Goal: Transaction & Acquisition: Purchase product/service

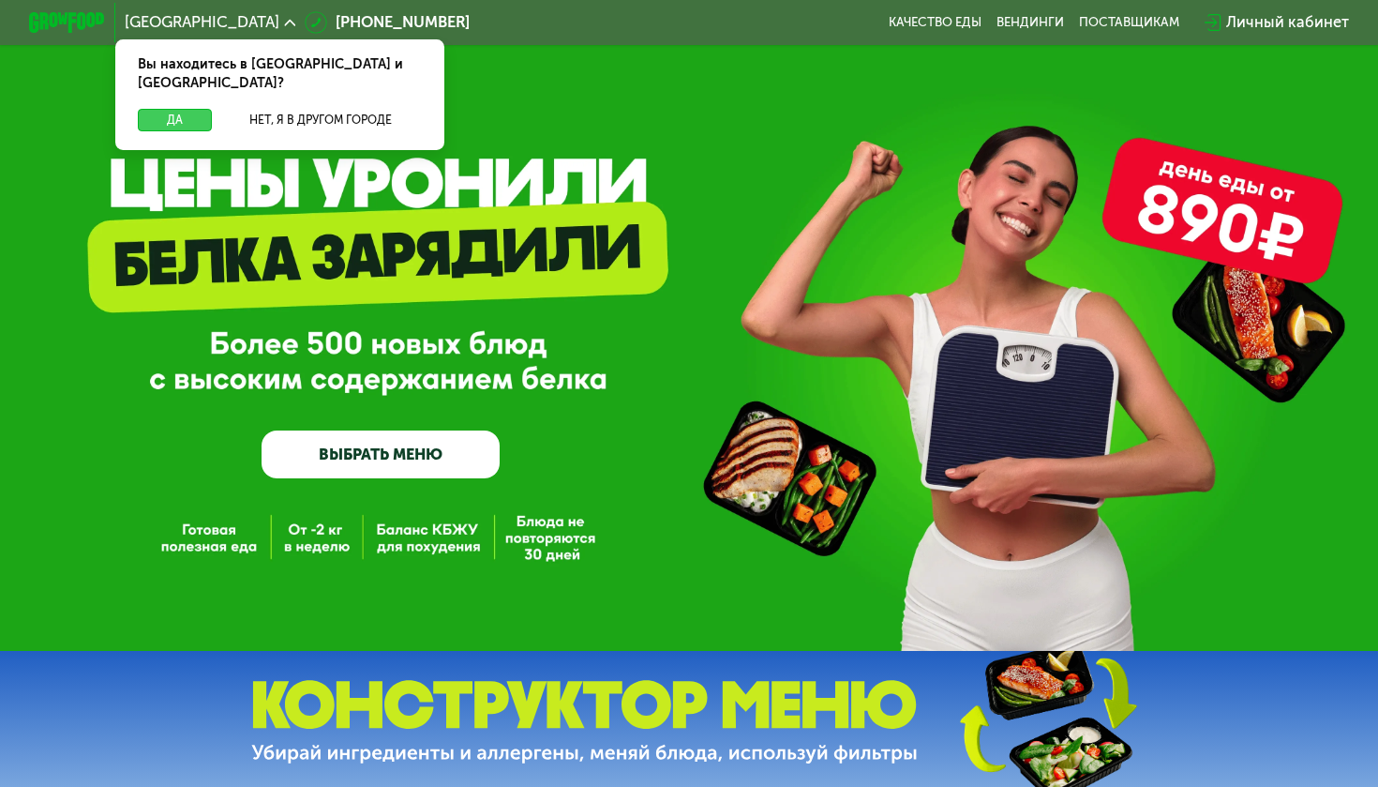
click at [168, 109] on button "Да" at bounding box center [175, 120] width 74 height 23
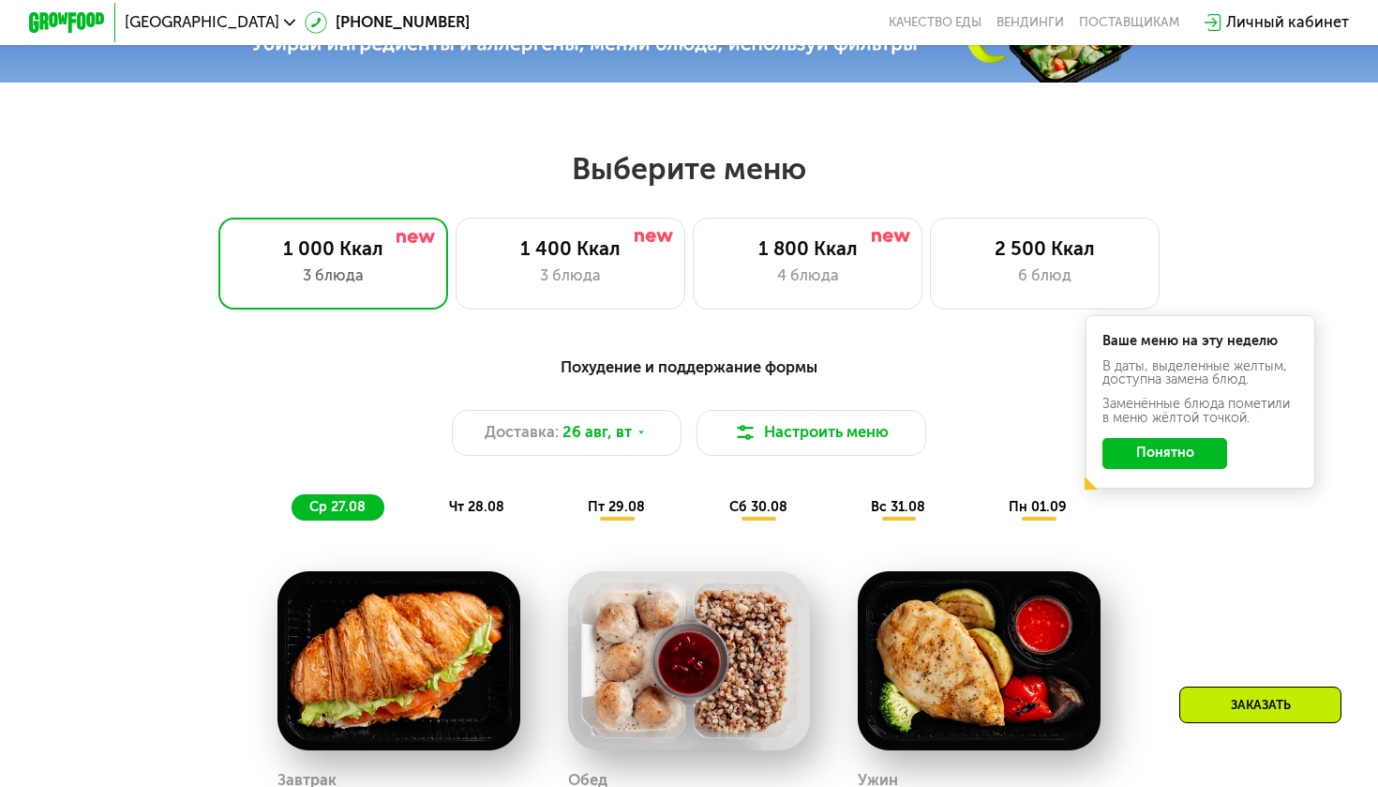
scroll to position [714, 0]
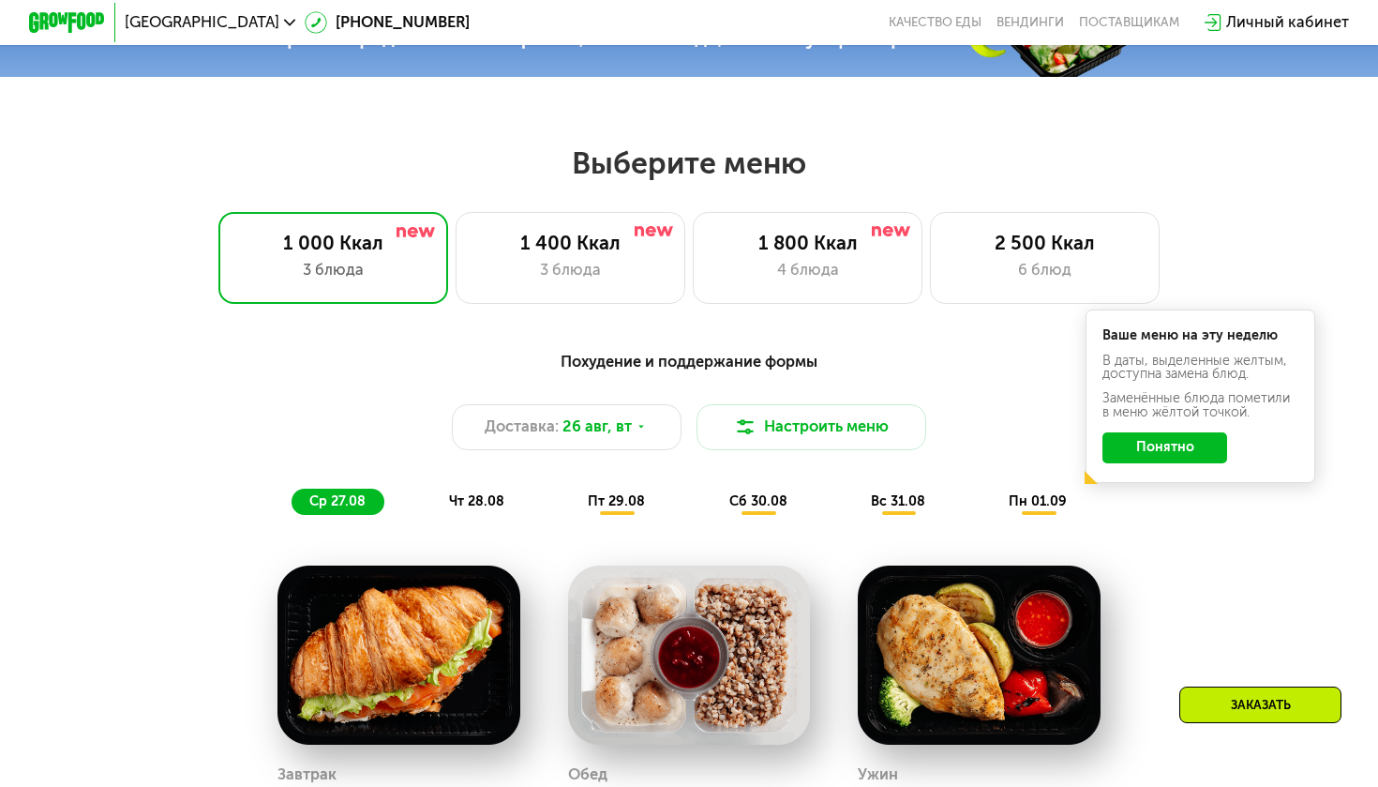
click at [1180, 449] on button "Понятно" at bounding box center [1165, 447] width 125 height 31
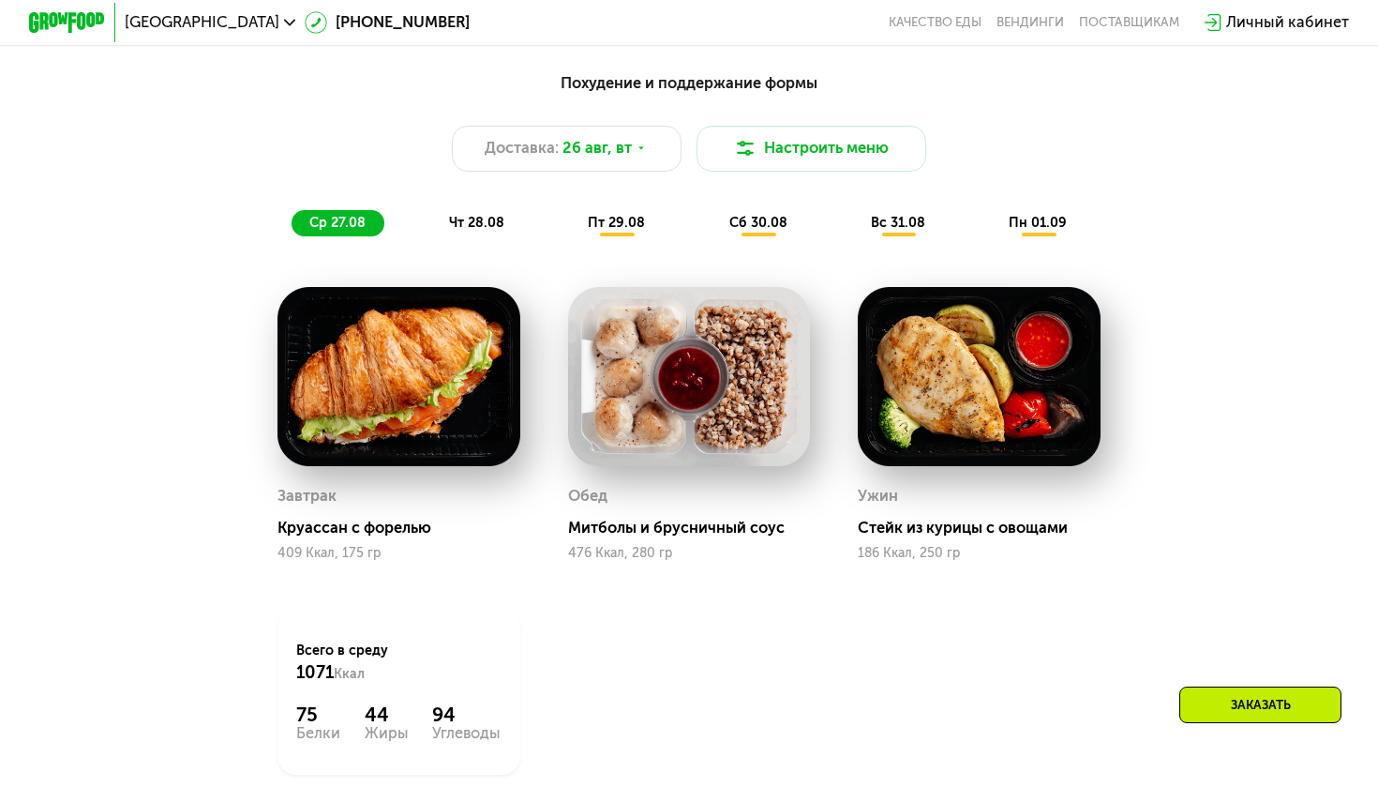
scroll to position [983, 0]
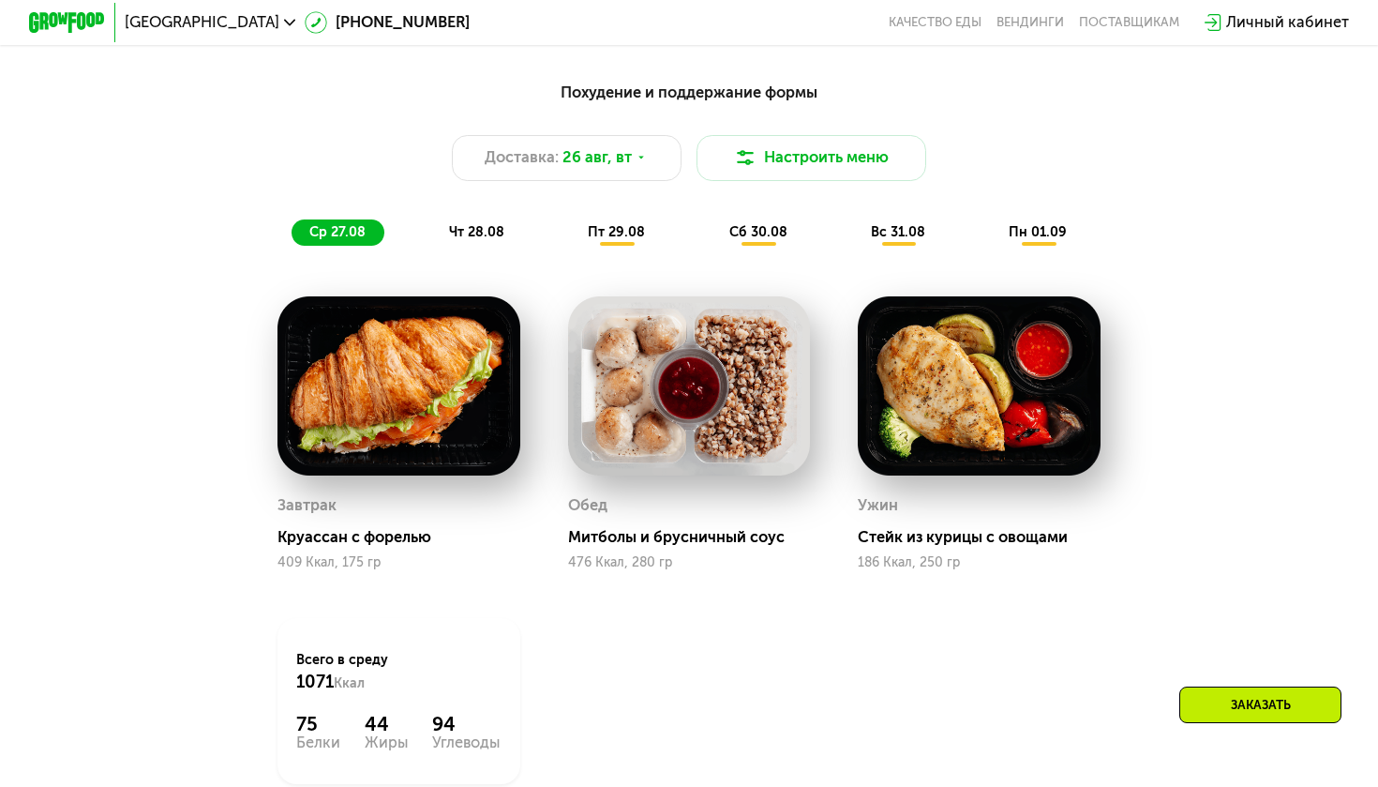
click at [477, 227] on span "чт 28.08" at bounding box center [476, 232] width 55 height 16
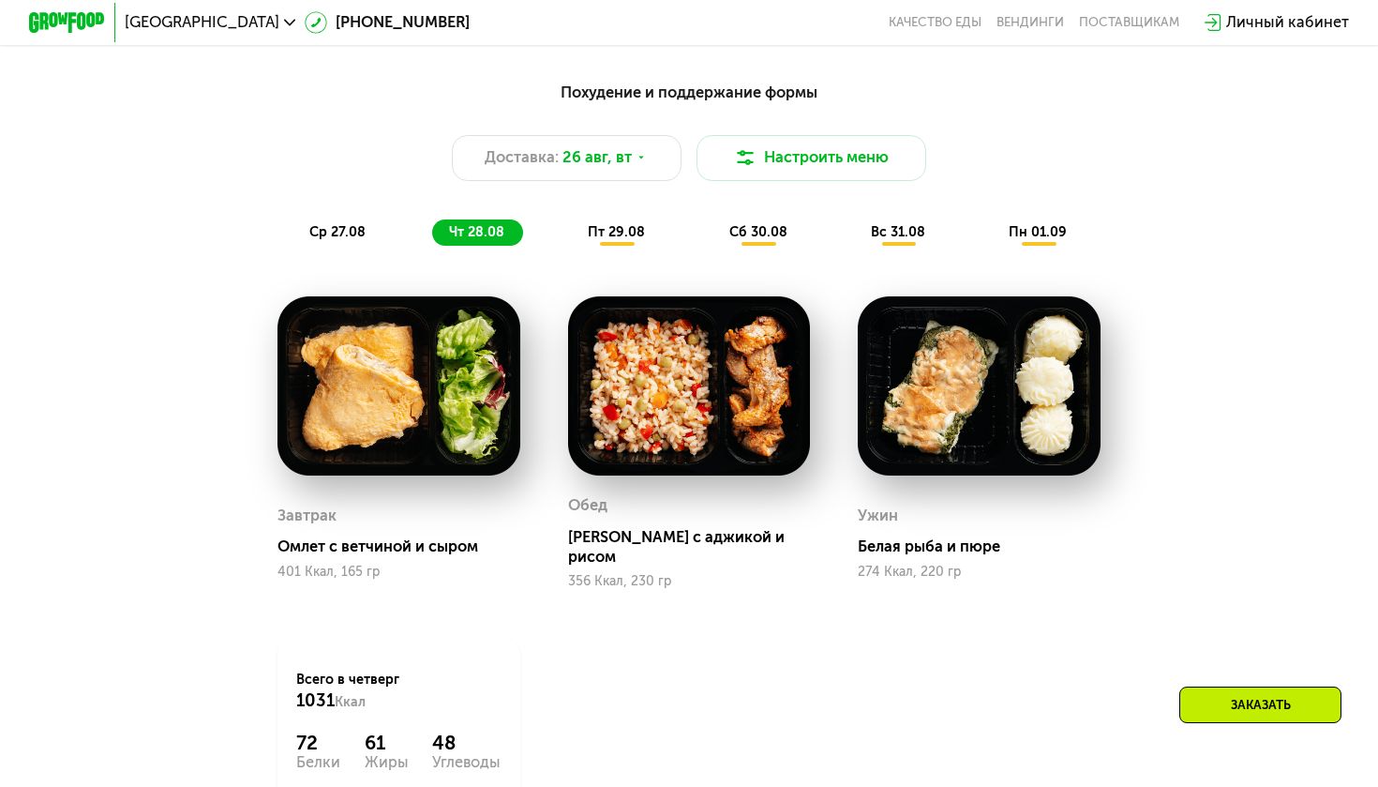
click at [619, 228] on span "пт 29.08" at bounding box center [616, 232] width 57 height 16
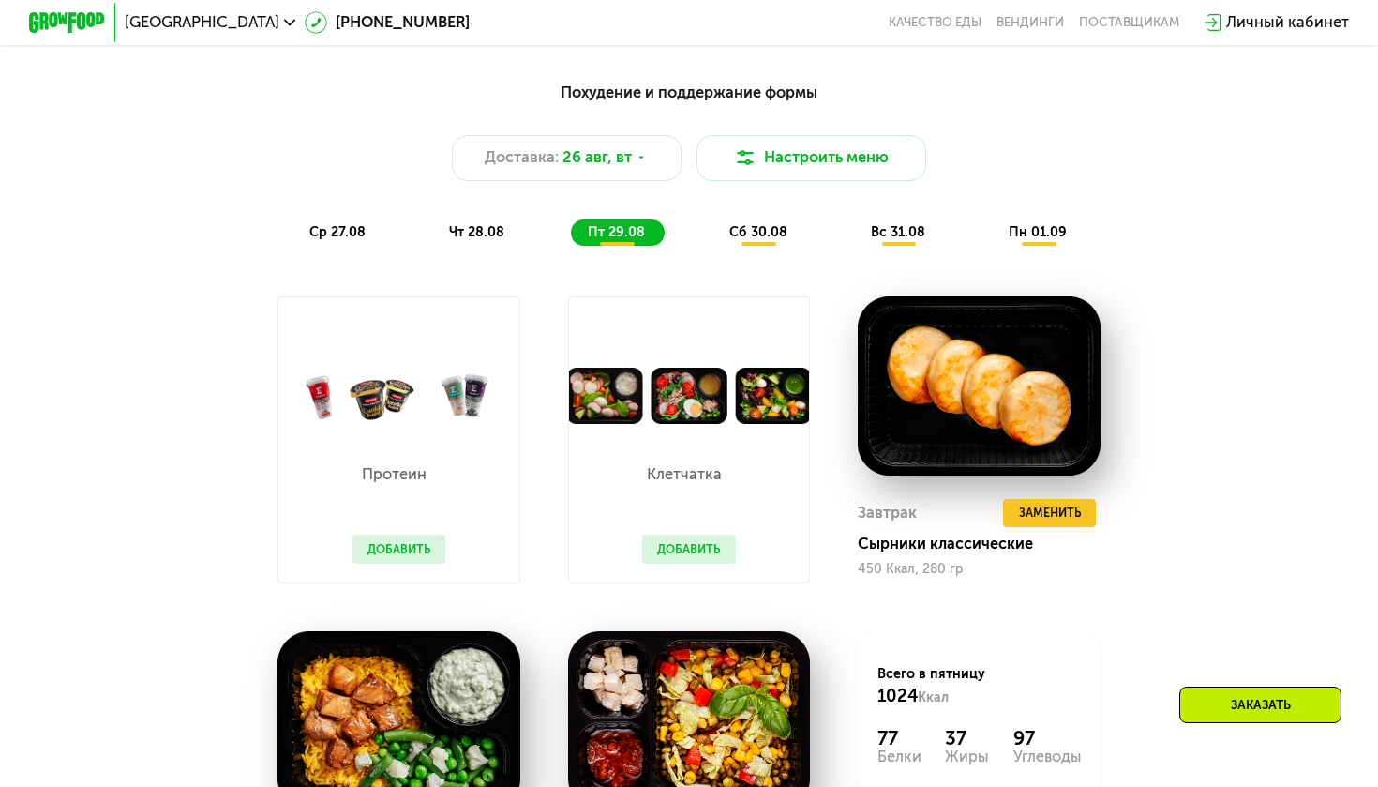
click at [737, 227] on span "сб 30.08" at bounding box center [758, 232] width 58 height 16
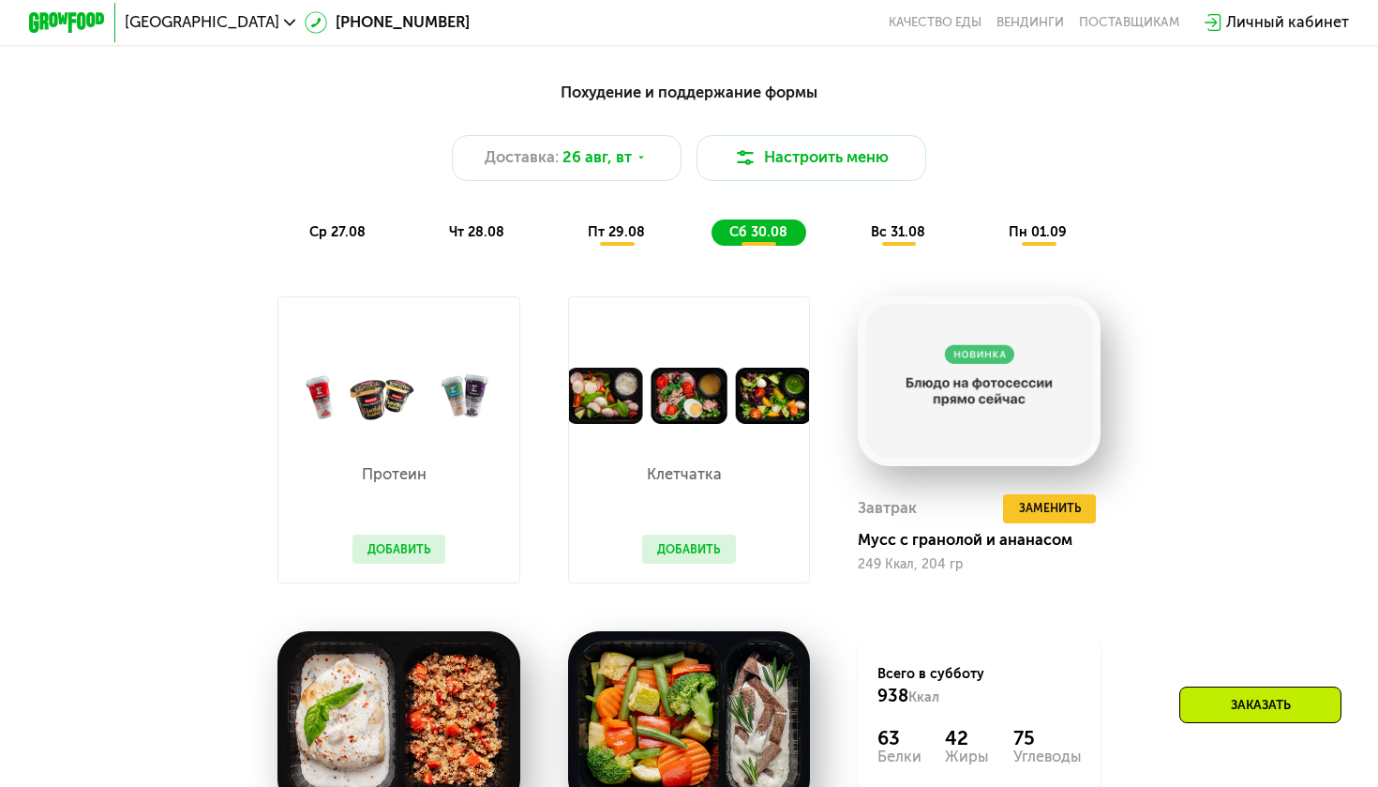
click at [612, 232] on span "пт 29.08" at bounding box center [616, 232] width 57 height 16
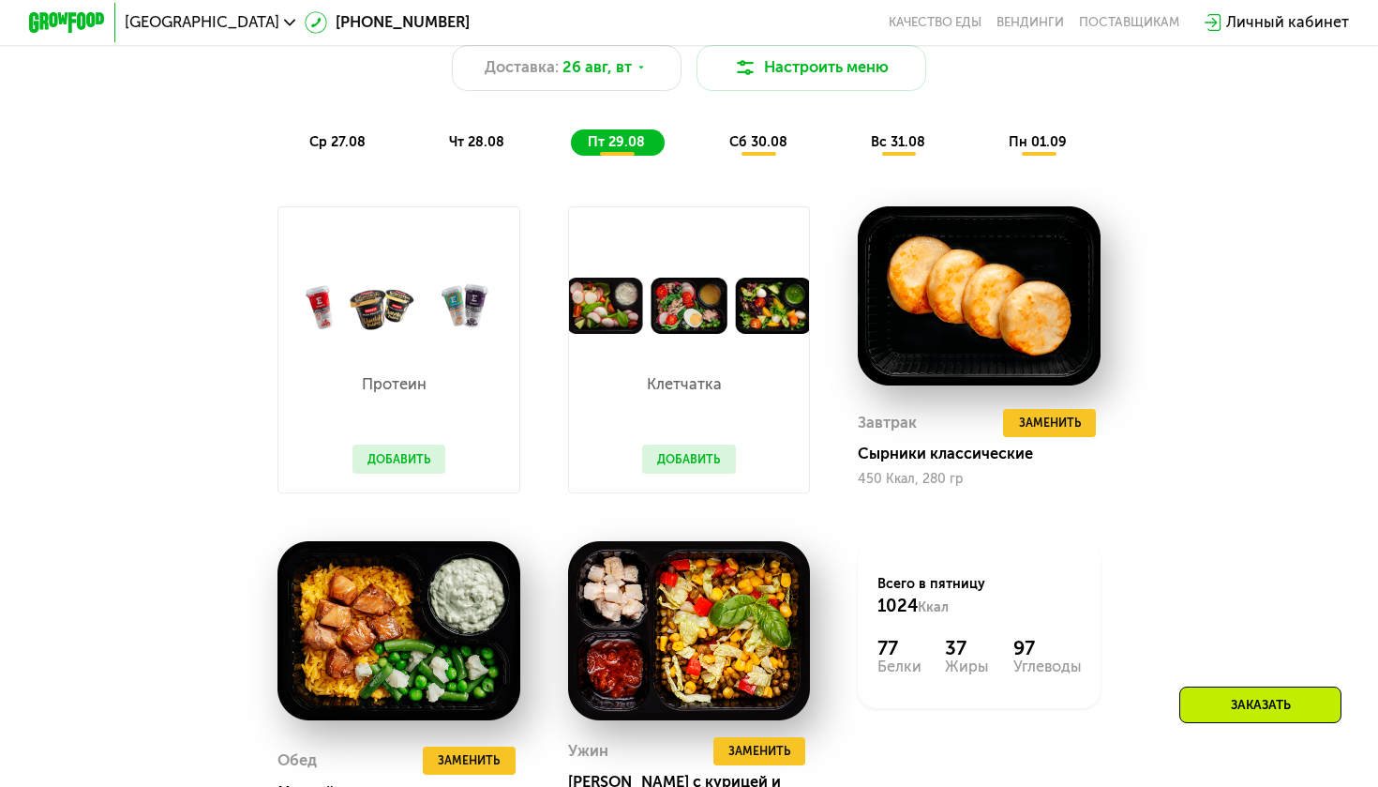
scroll to position [1056, 0]
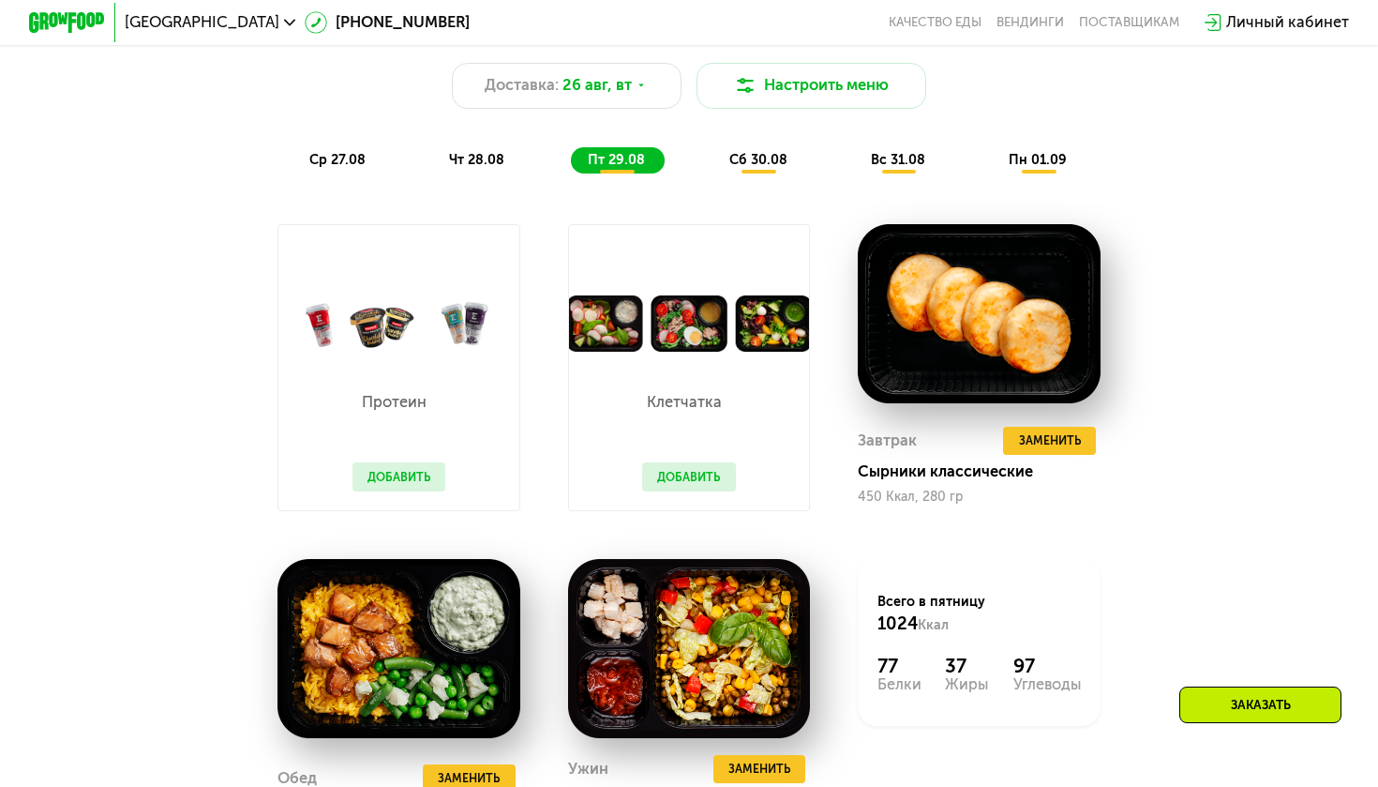
click at [854, 159] on div "сб 30.08" at bounding box center [899, 160] width 91 height 27
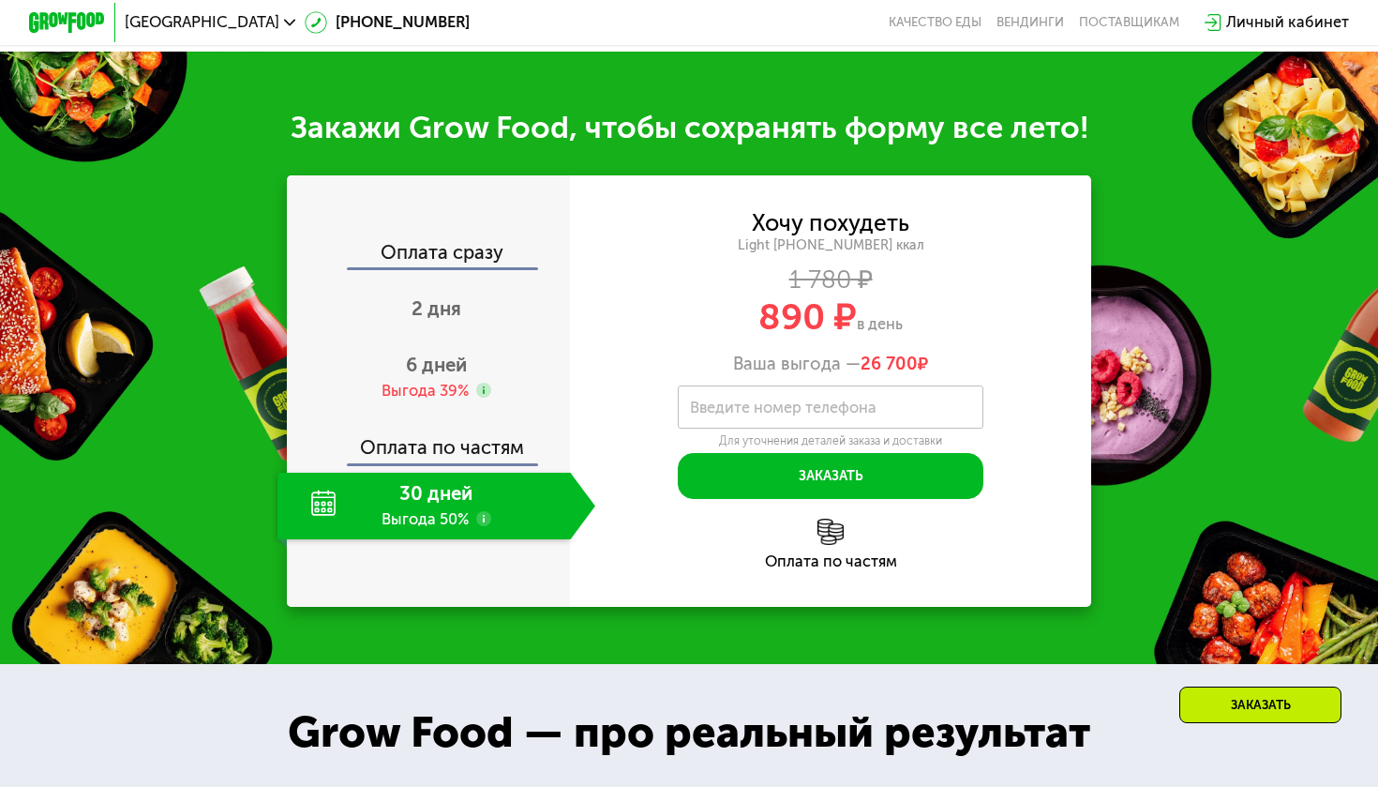
scroll to position [1978, 0]
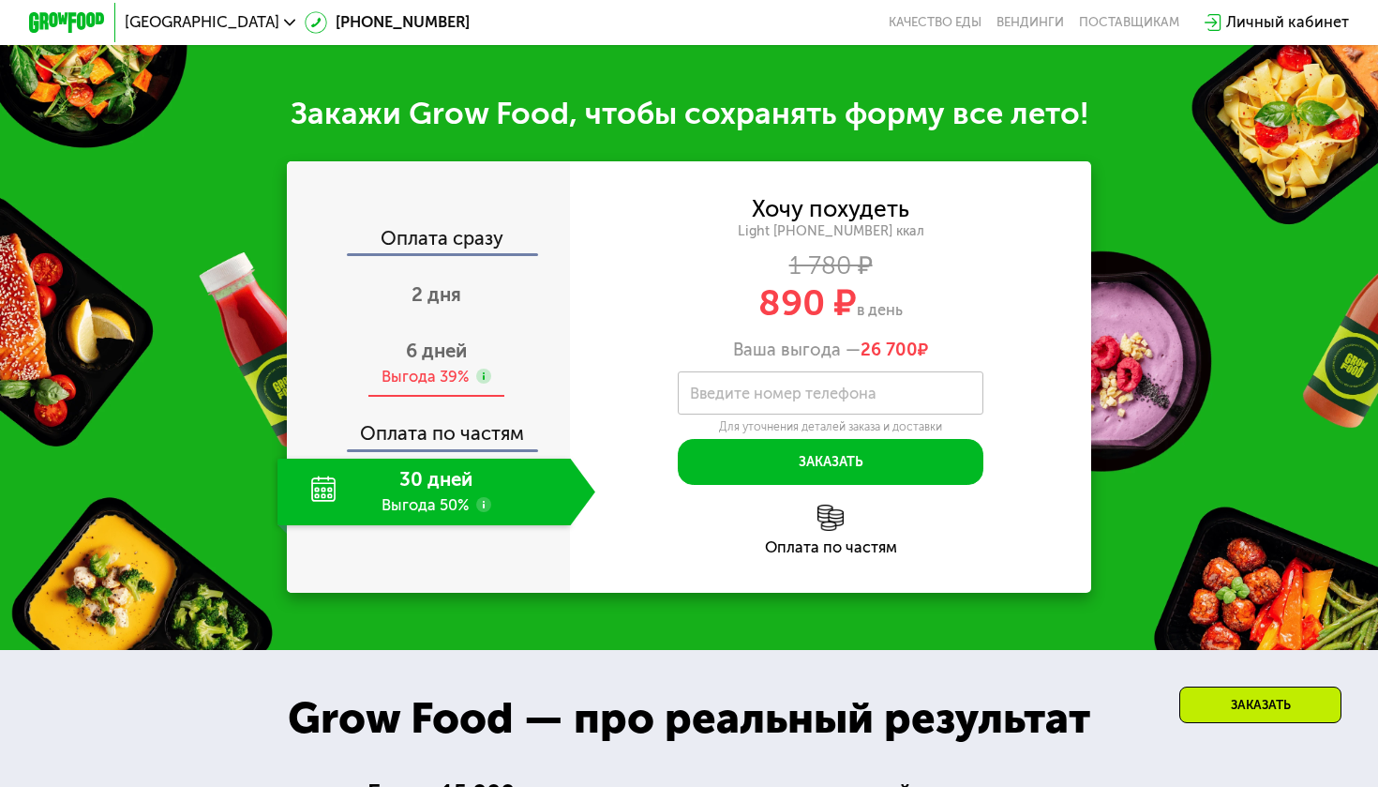
click at [441, 367] on div "Выгода 39%" at bounding box center [425, 378] width 87 height 22
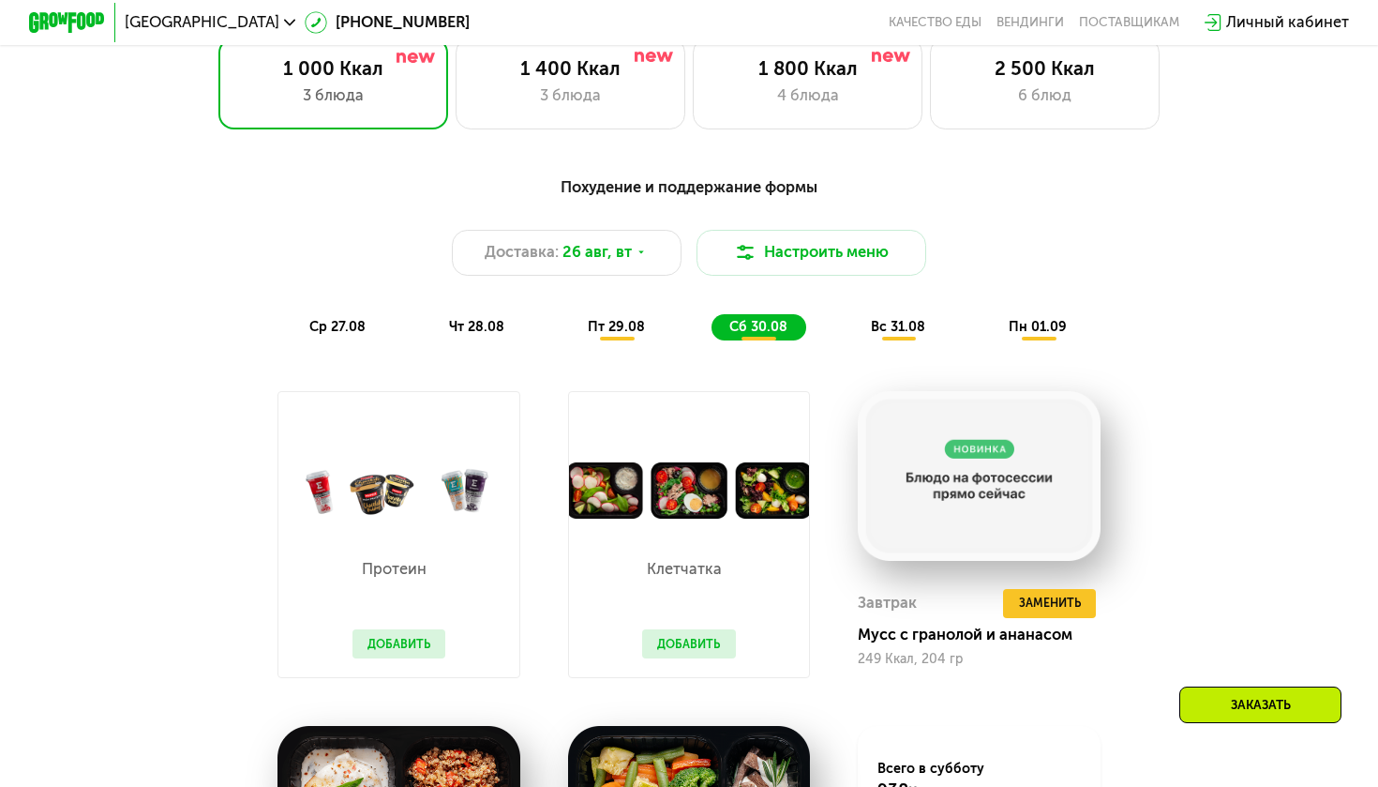
scroll to position [787, 0]
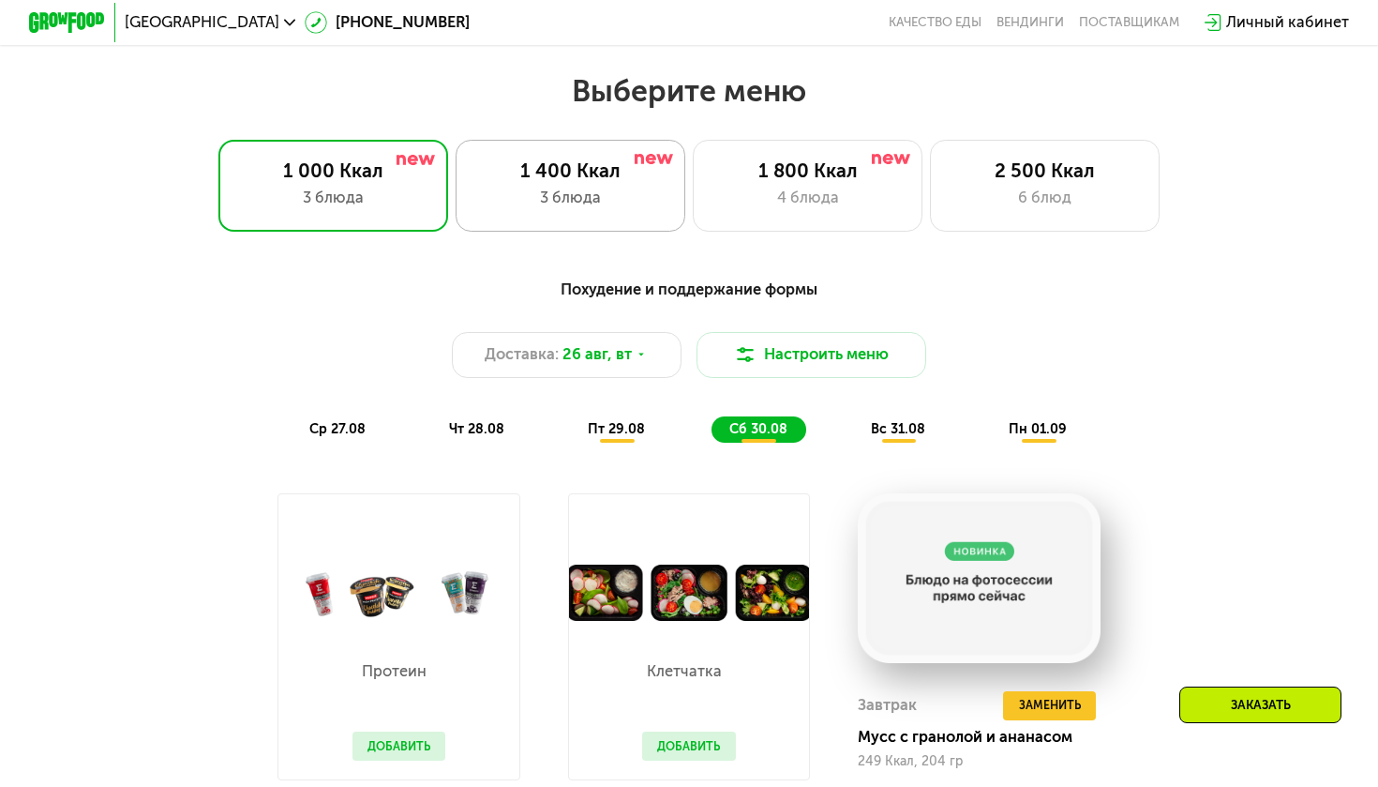
click at [570, 196] on div "3 блюда" at bounding box center [569, 198] width 189 height 23
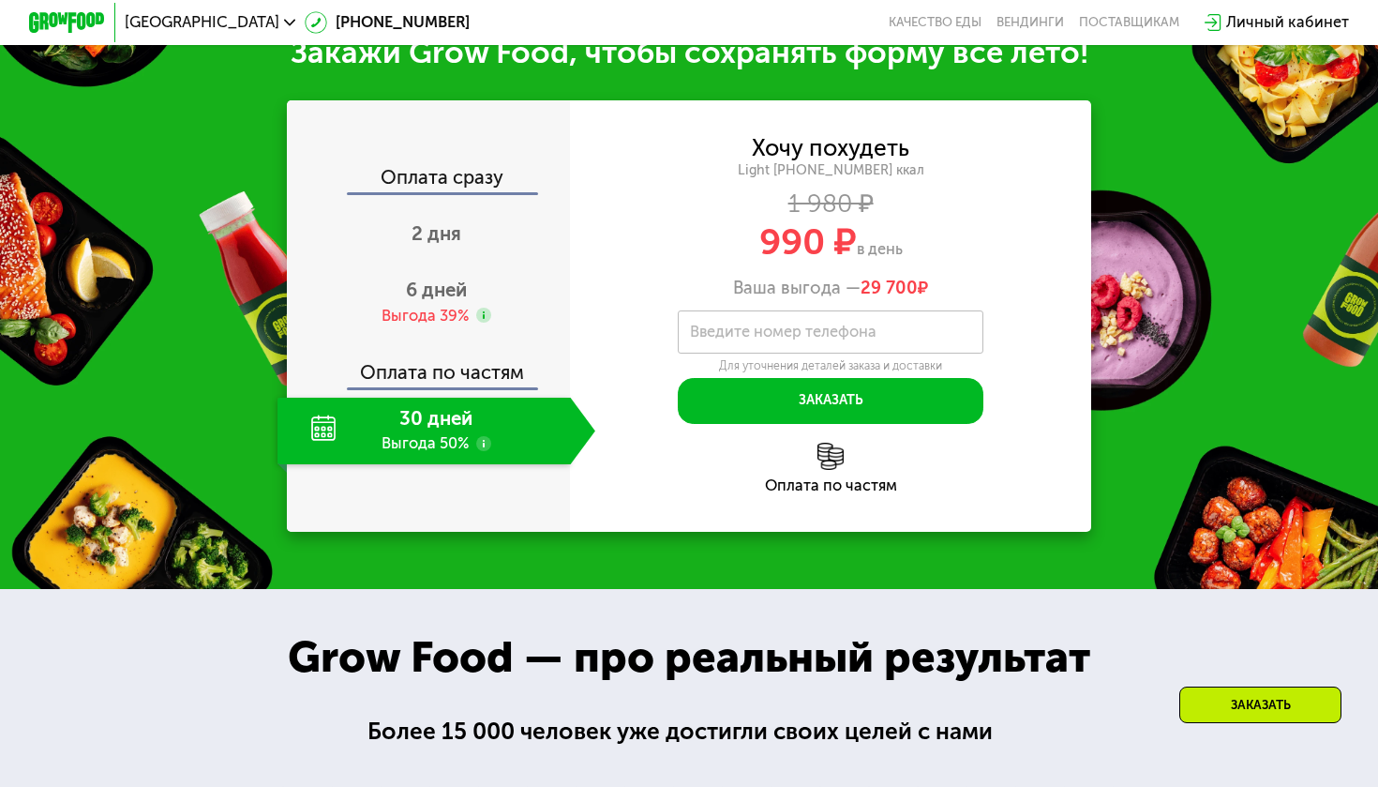
scroll to position [1848, 0]
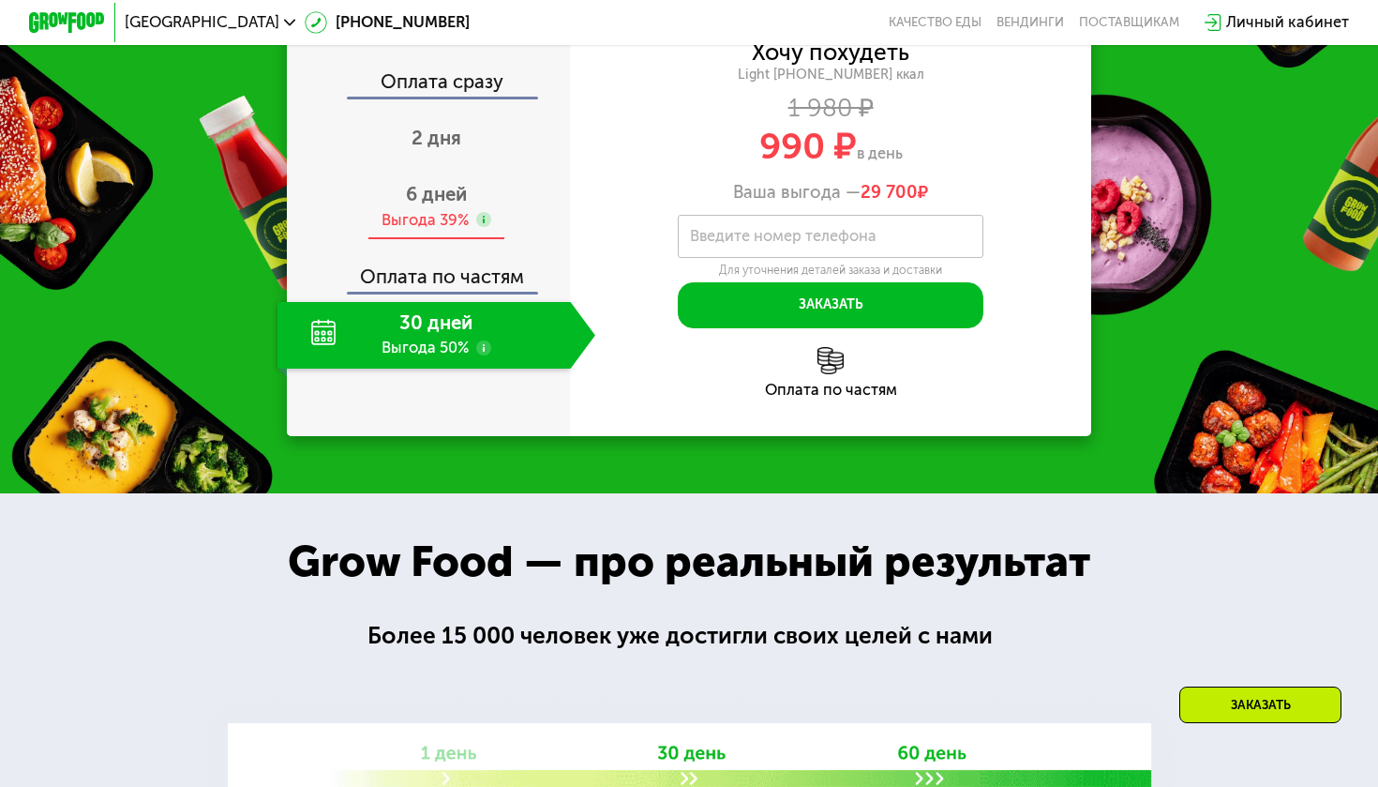
click at [432, 205] on span "6 дней" at bounding box center [436, 194] width 61 height 23
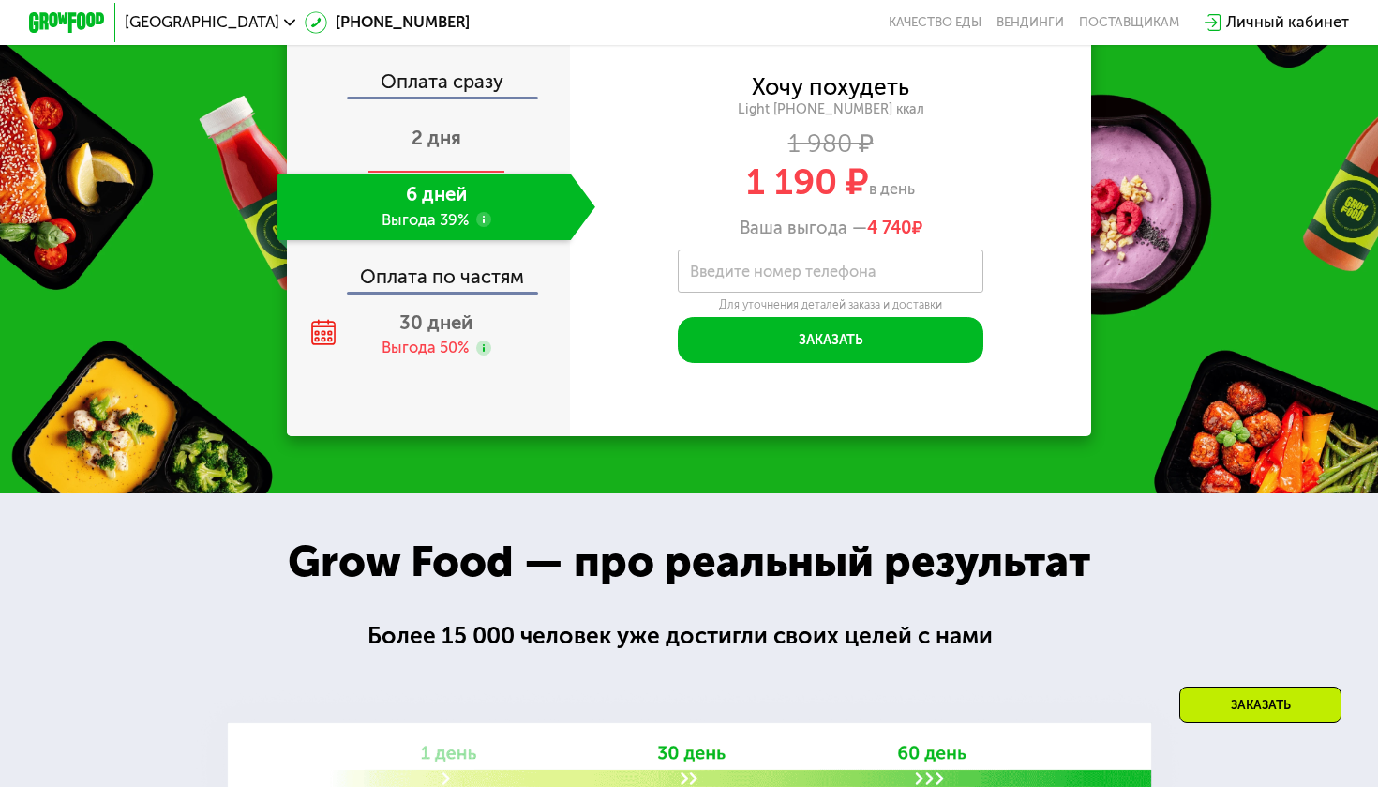
click at [453, 149] on span "2 дня" at bounding box center [437, 138] width 50 height 23
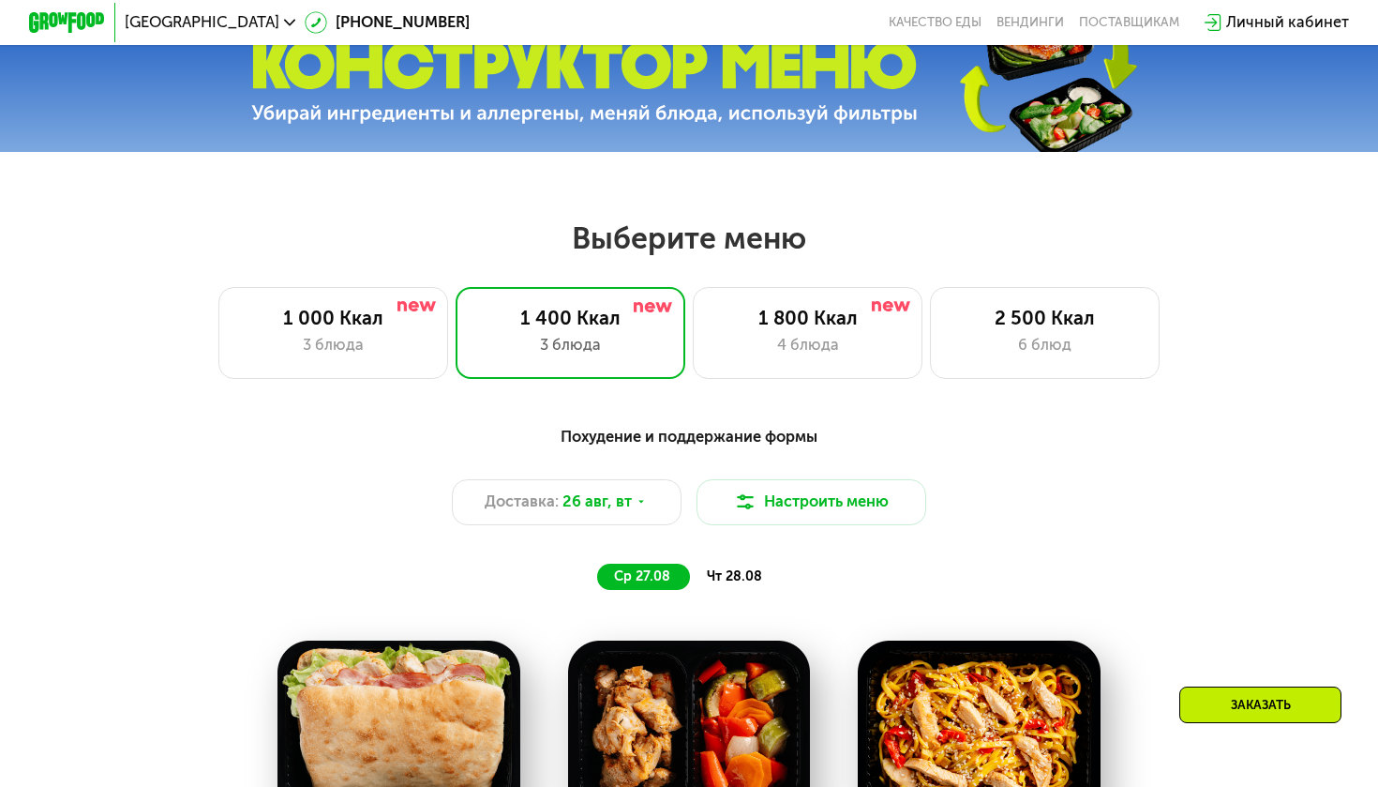
scroll to position [599, 0]
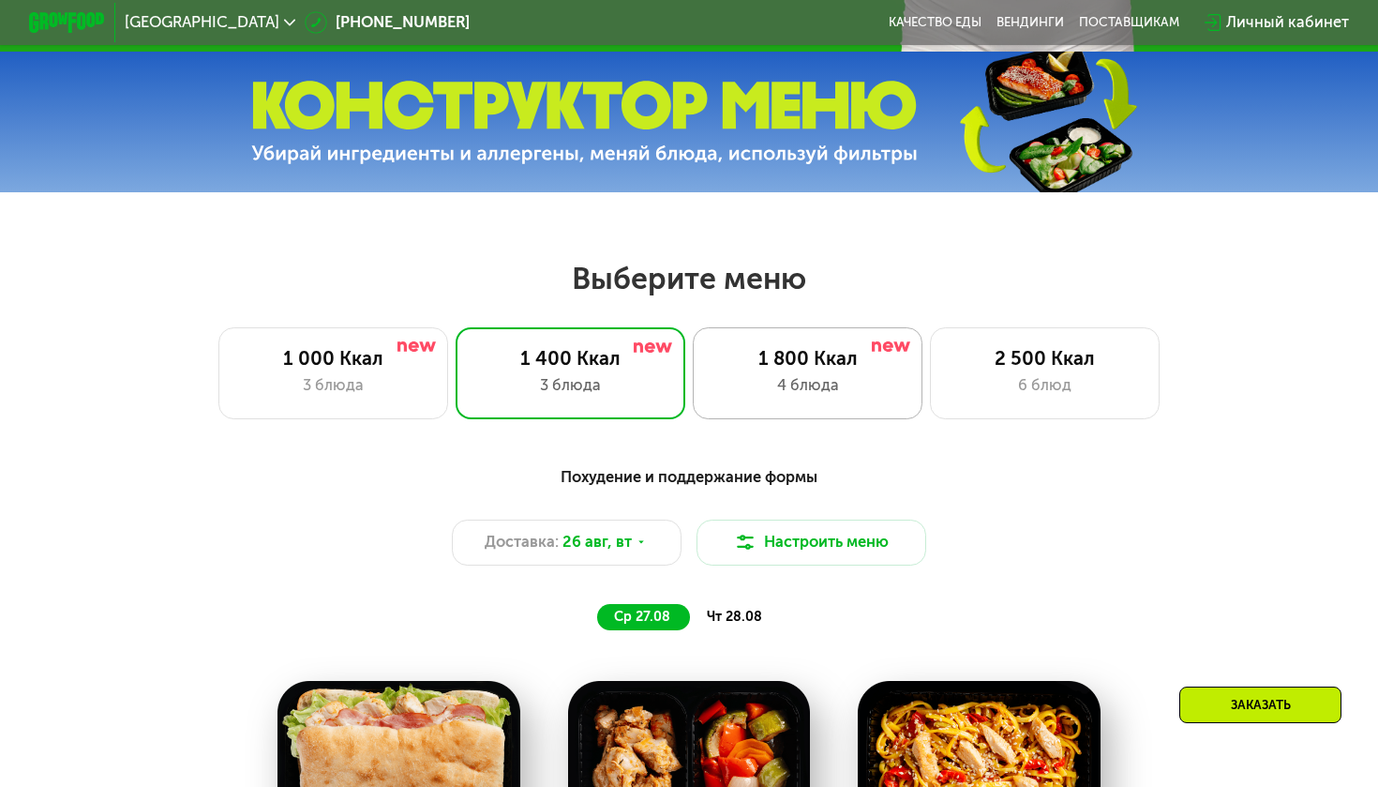
click at [796, 393] on div "4 блюда" at bounding box center [807, 385] width 189 height 23
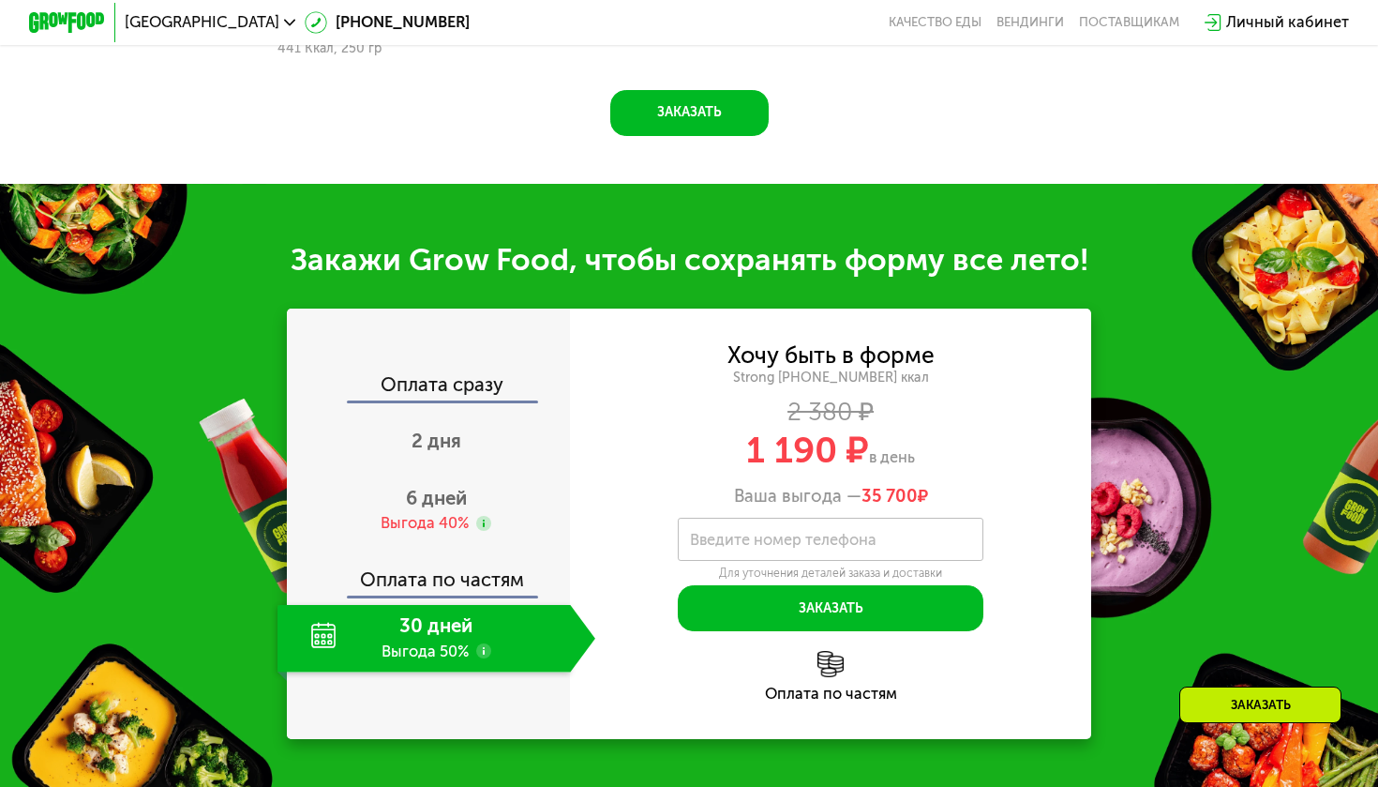
scroll to position [1914, 0]
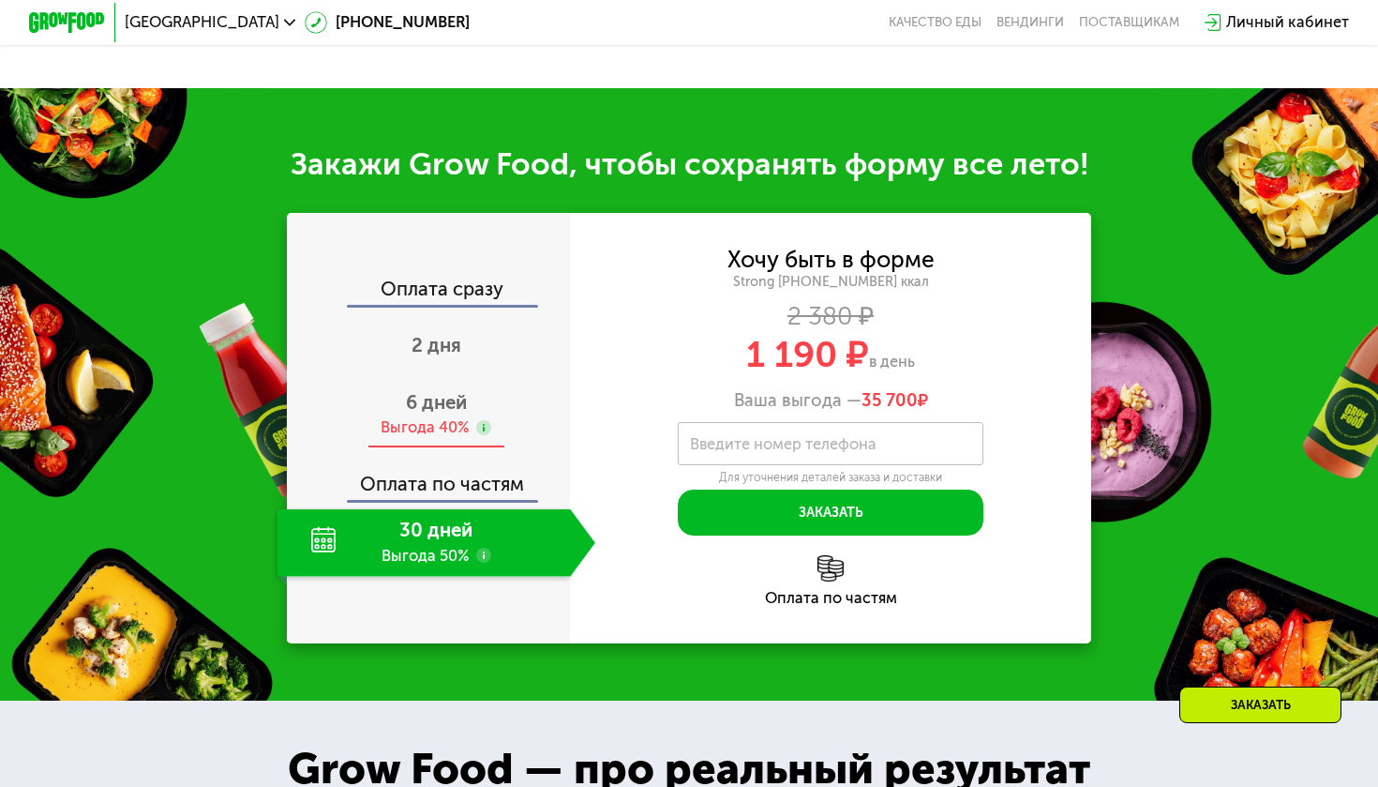
click at [437, 391] on span "6 дней" at bounding box center [436, 402] width 61 height 23
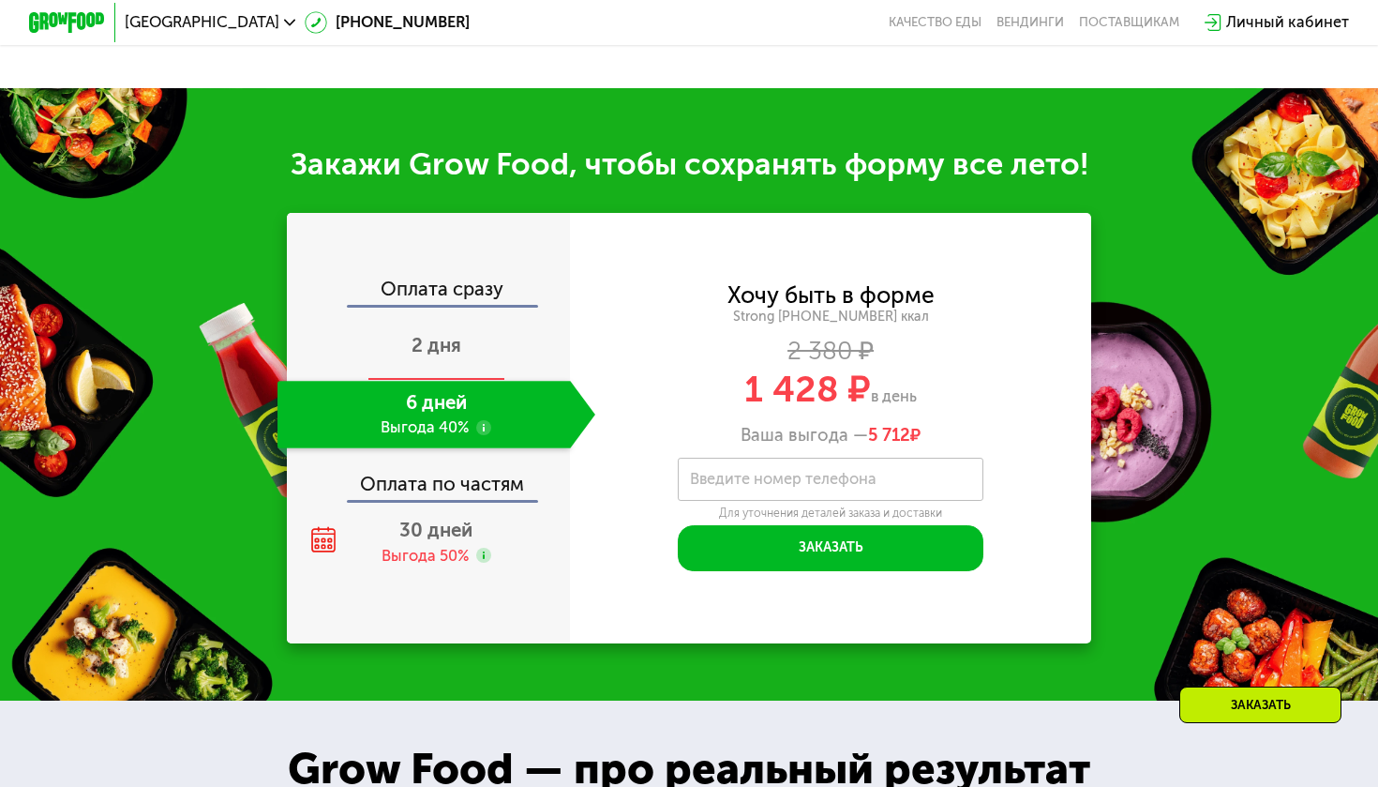
click at [443, 353] on span "2 дня" at bounding box center [437, 345] width 50 height 23
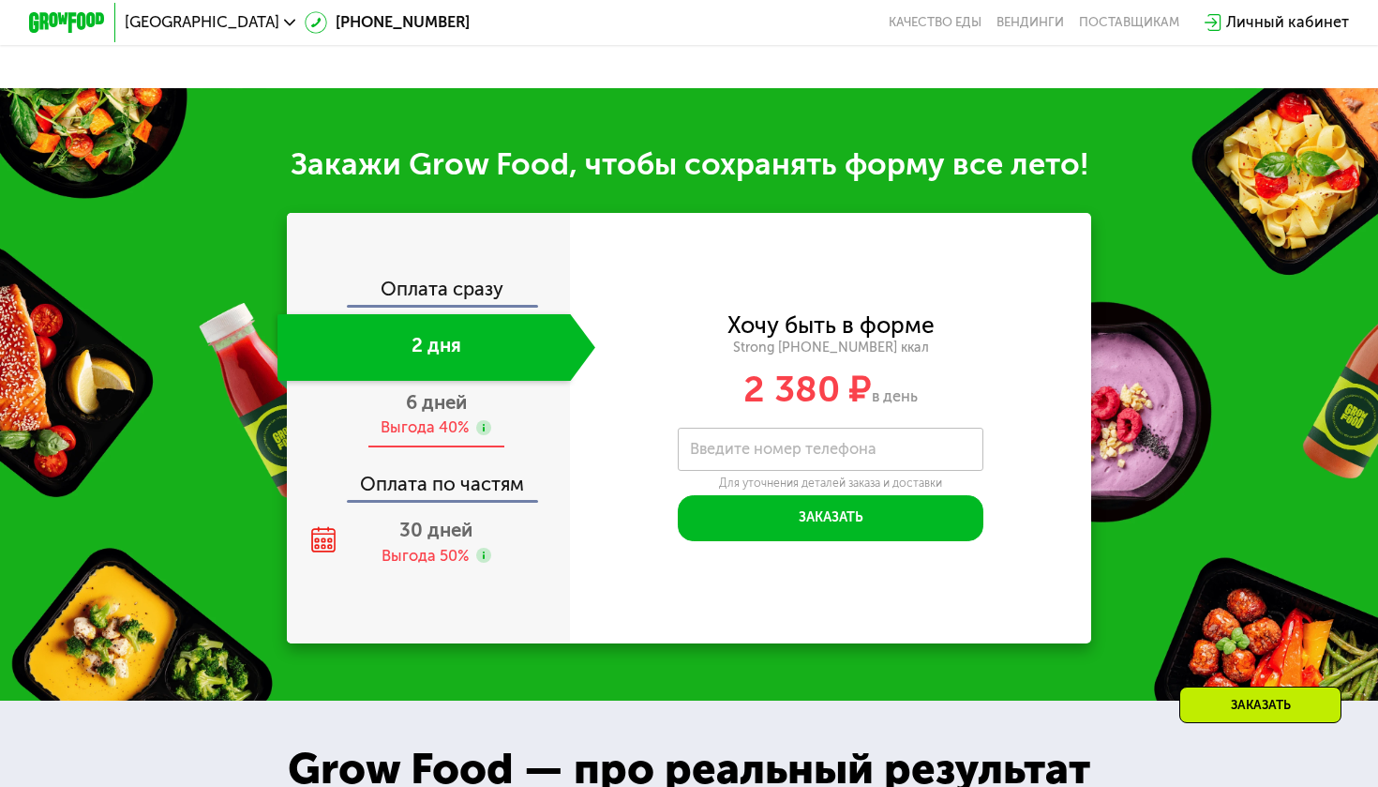
click at [443, 417] on div "Выгода 40%" at bounding box center [425, 428] width 88 height 22
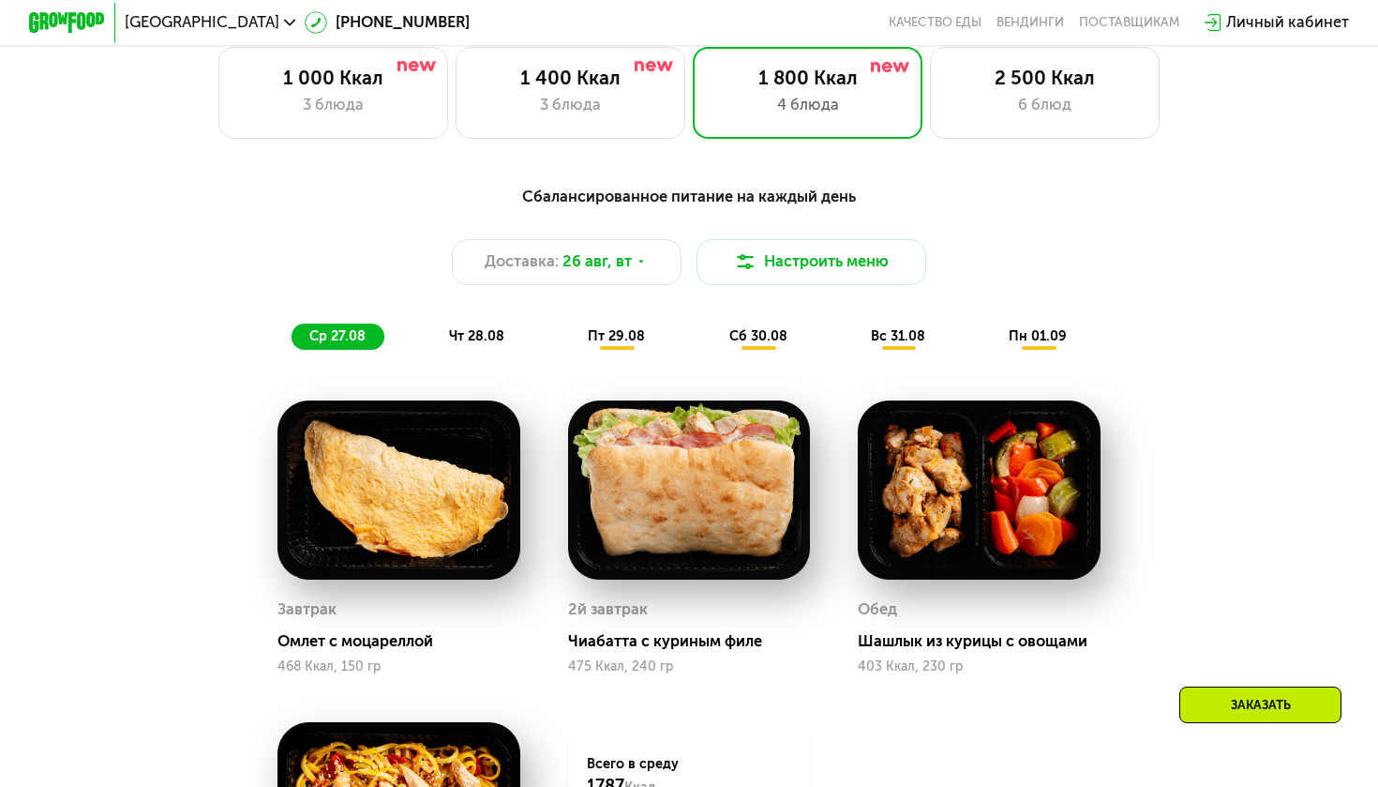
scroll to position [719, 0]
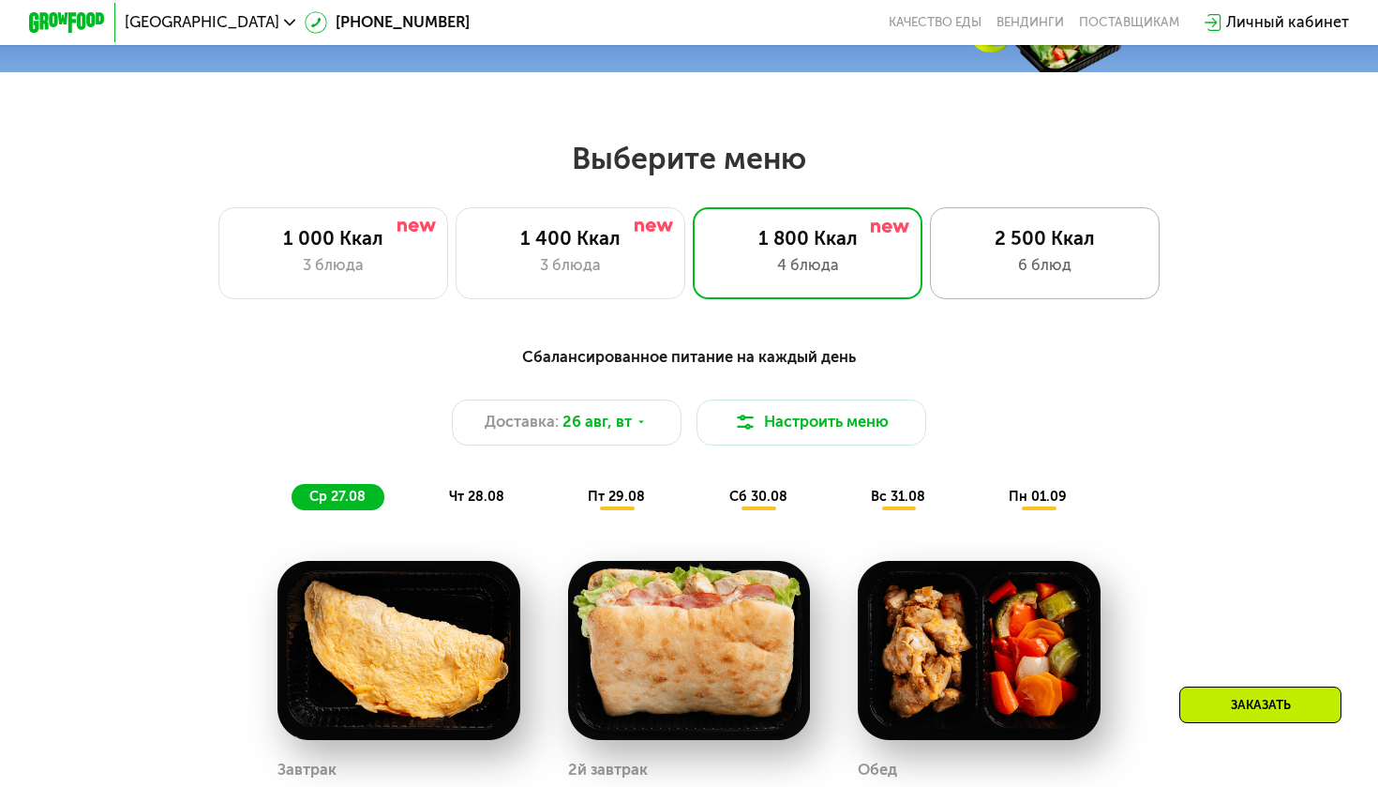
click at [992, 255] on div "6 блюд" at bounding box center [1045, 265] width 189 height 23
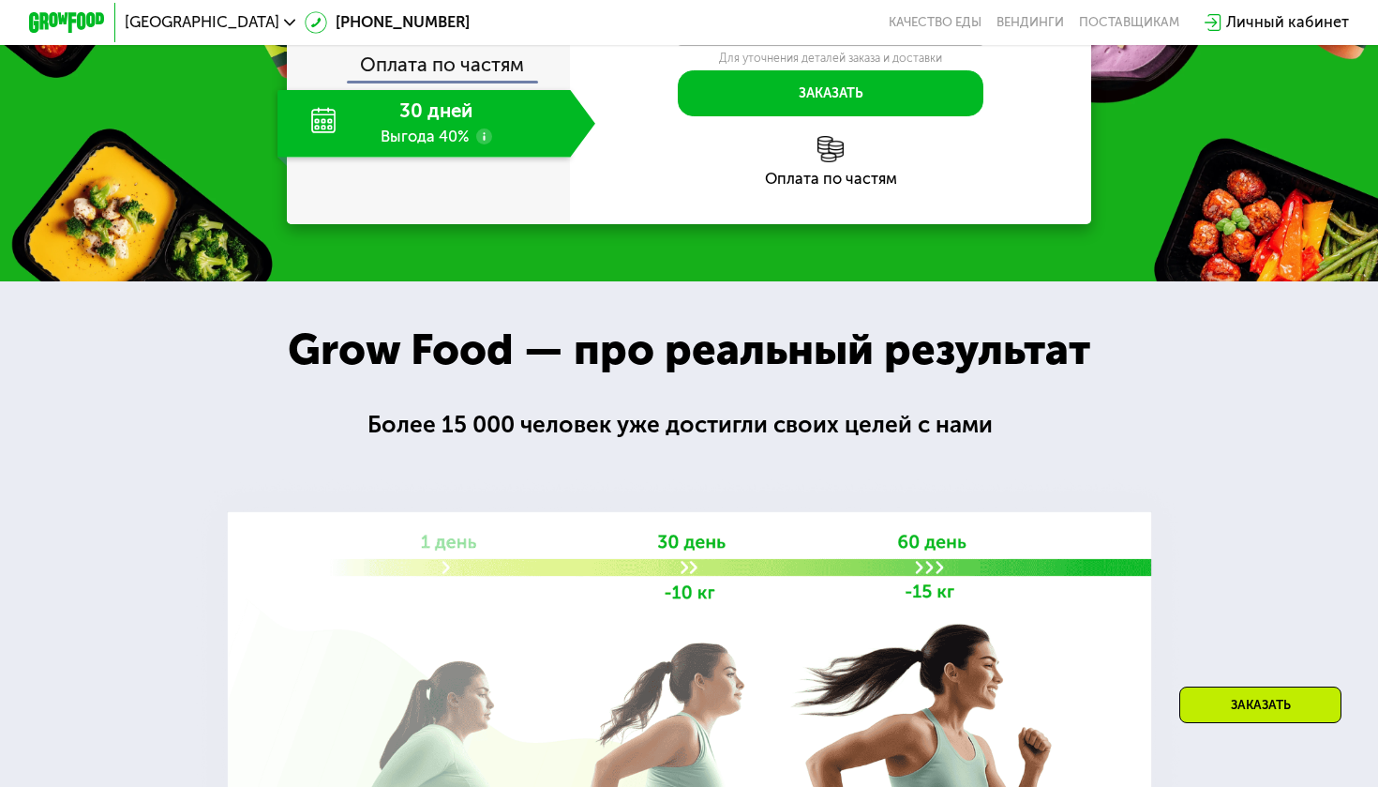
scroll to position [2261, 0]
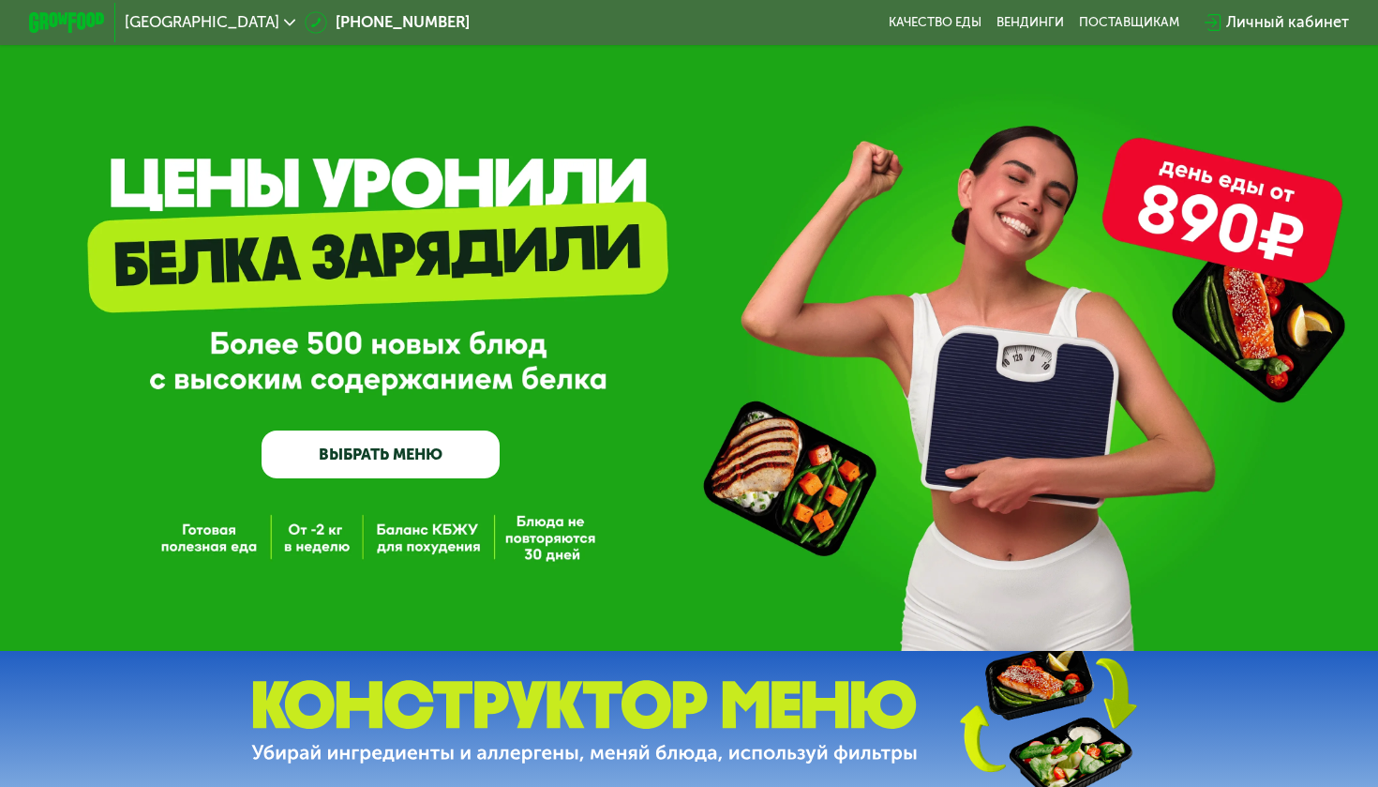
scroll to position [0, 0]
